Goal: Task Accomplishment & Management: Use online tool/utility

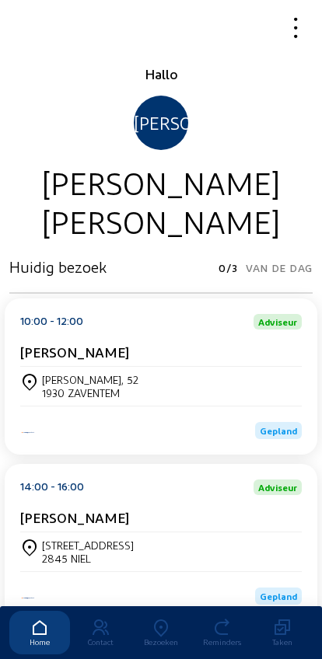
click at [53, 381] on div "[PERSON_NAME], 52" at bounding box center [90, 379] width 96 height 13
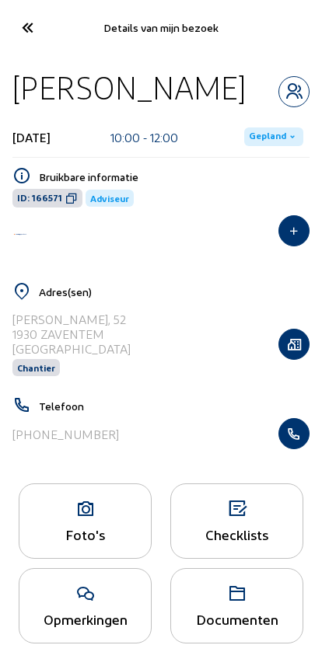
click at [92, 518] on icon at bounding box center [84, 508] width 131 height 19
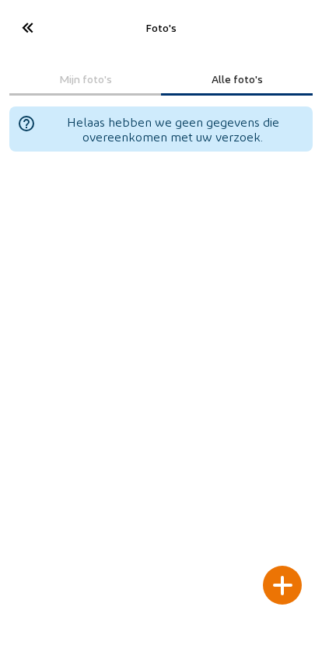
click at [275, 565] on div at bounding box center [282, 584] width 39 height 39
click at [279, 569] on div at bounding box center [282, 584] width 39 height 39
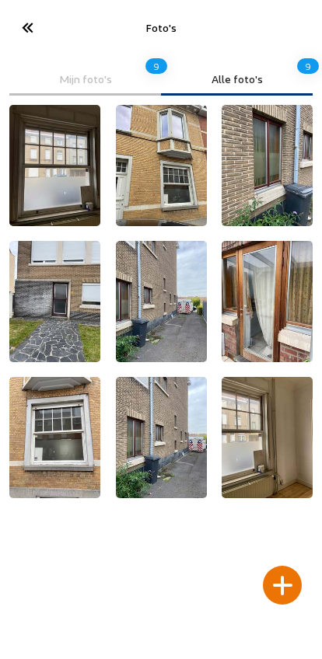
click at [279, 565] on div at bounding box center [282, 584] width 39 height 39
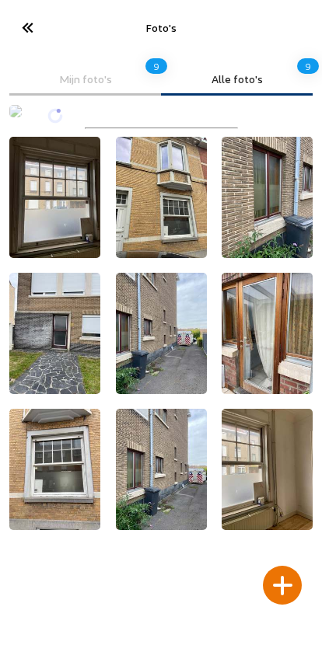
click at [278, 566] on div at bounding box center [282, 584] width 39 height 39
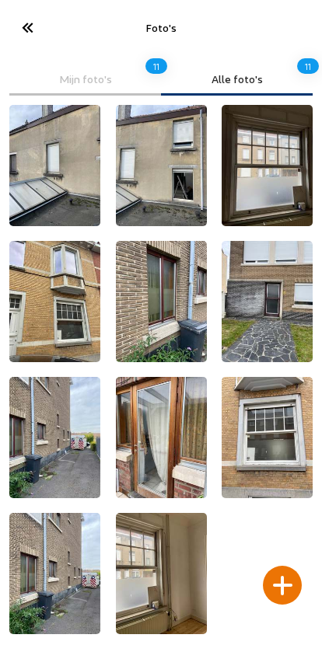
click at [287, 565] on div at bounding box center [282, 584] width 39 height 39
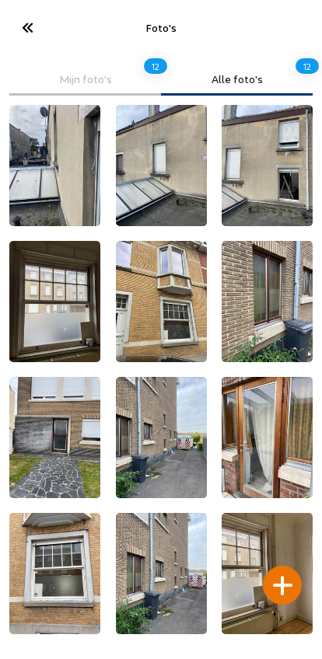
click at [283, 565] on div at bounding box center [282, 584] width 39 height 39
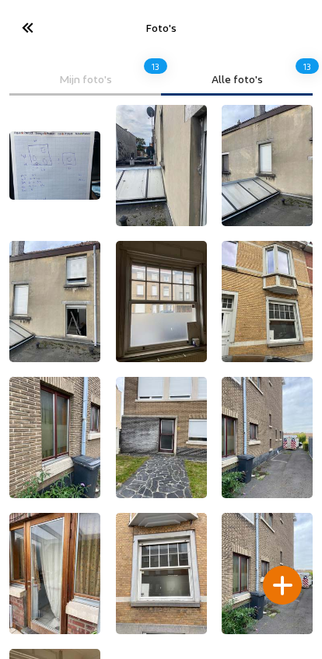
click at [280, 565] on div at bounding box center [282, 584] width 39 height 39
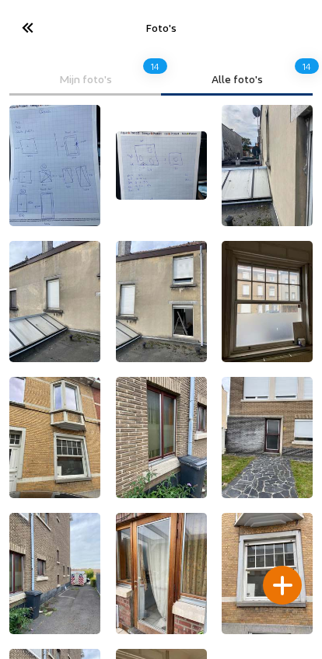
click at [25, 30] on icon at bounding box center [27, 27] width 26 height 27
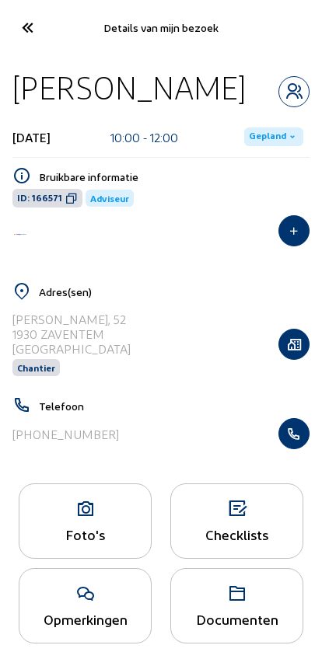
click at [27, 28] on icon at bounding box center [27, 27] width 26 height 27
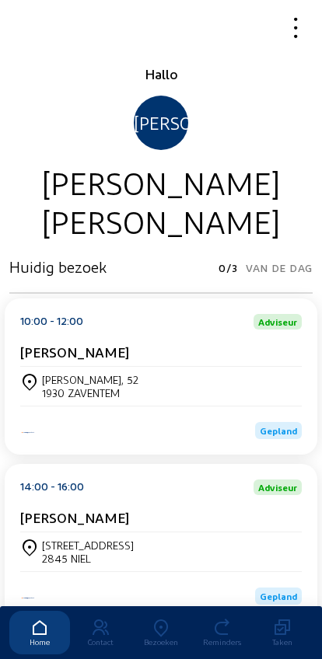
click at [162, 618] on icon at bounding box center [160, 627] width 61 height 19
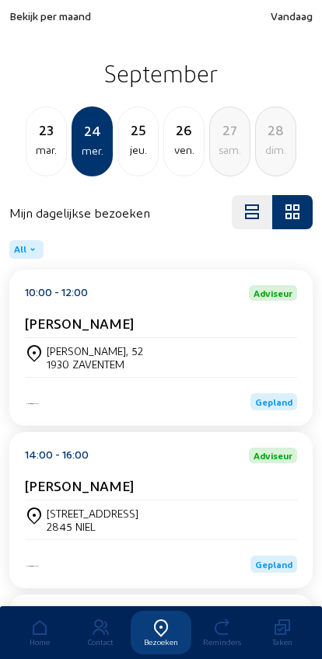
click at [36, 12] on span "Bekijk per maand" at bounding box center [50, 15] width 82 height 13
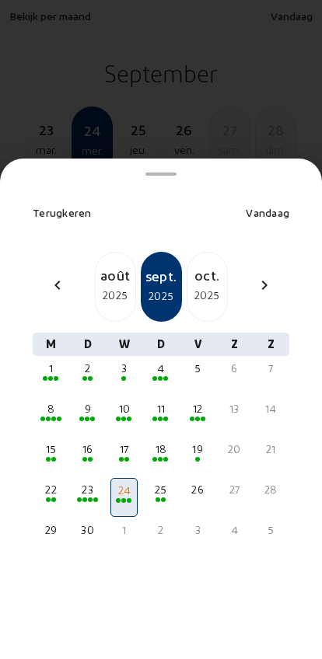
click at [71, 276] on div "chevron_left" at bounding box center [57, 287] width 37 height 23
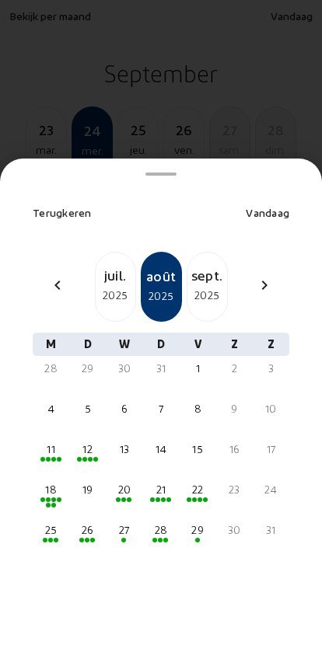
click at [63, 276] on mat-icon "chevron_left" at bounding box center [57, 285] width 19 height 19
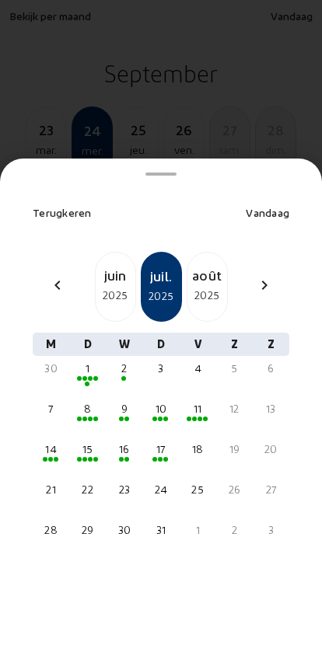
click at [107, 286] on div "2025" at bounding box center [116, 295] width 40 height 19
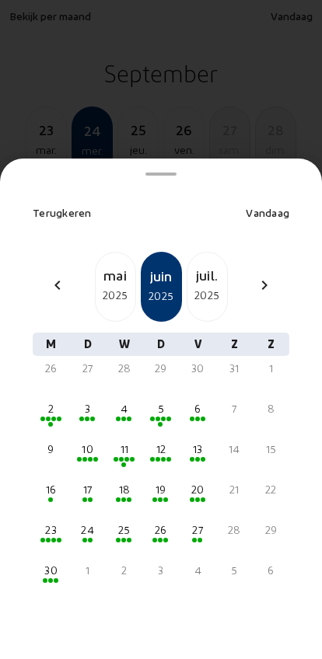
click at [155, 409] on div "5" at bounding box center [160, 416] width 27 height 39
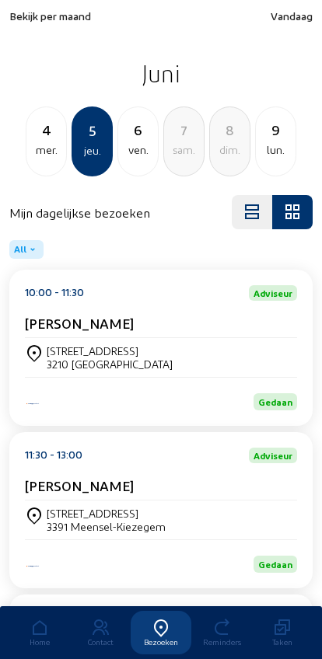
click at [255, 132] on div "9 lun." at bounding box center [275, 141] width 41 height 70
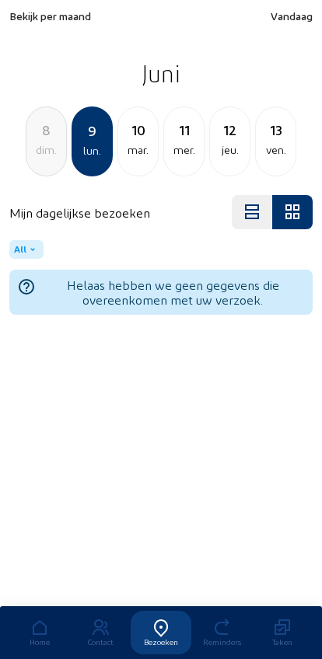
click at [220, 141] on div "jeu." at bounding box center [230, 150] width 40 height 19
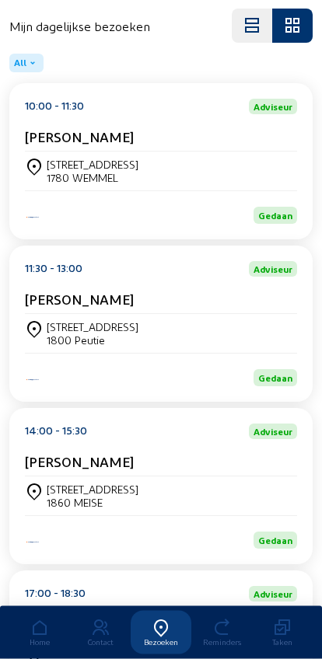
scroll to position [198, 0]
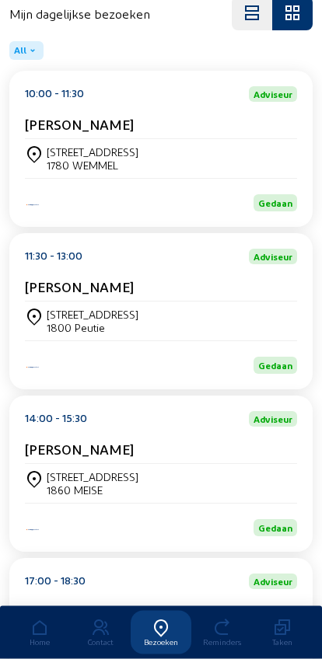
click at [80, 322] on div "[STREET_ADDRESS]" at bounding box center [93, 314] width 92 height 13
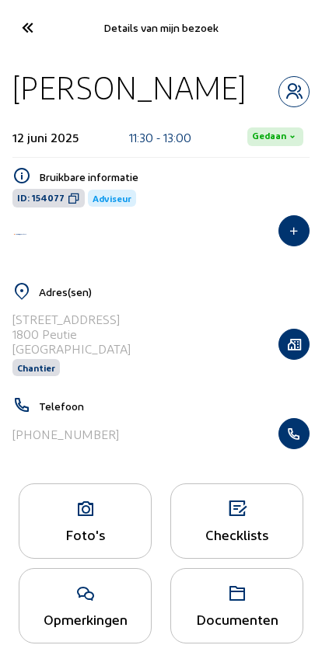
click at [87, 526] on div "Foto's" at bounding box center [85, 520] width 133 height 75
